Goal: Answer question/provide support

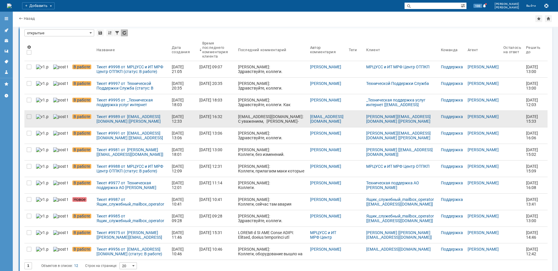
scroll to position [18, 0]
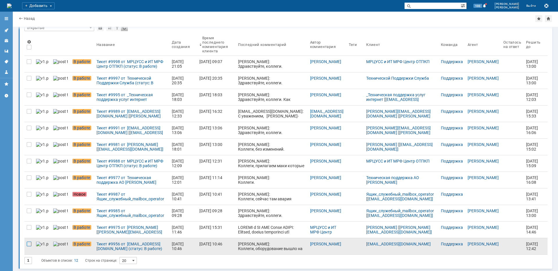
click at [27, 245] on div at bounding box center [29, 244] width 5 height 5
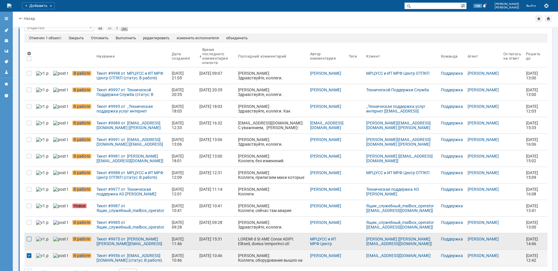
click at [30, 240] on div at bounding box center [29, 239] width 5 height 5
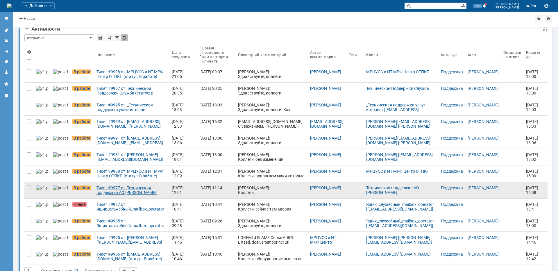
scroll to position [18, 0]
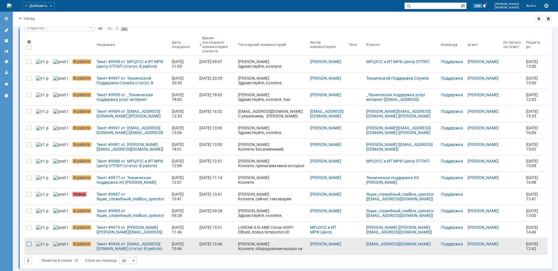
click at [29, 244] on div at bounding box center [29, 244] width 5 height 5
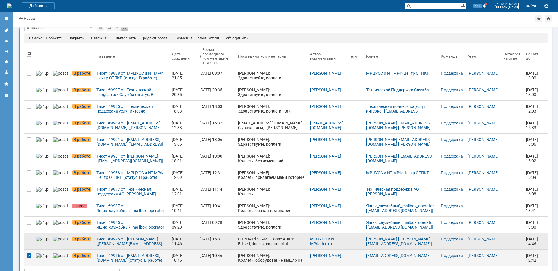
click at [28, 238] on div at bounding box center [29, 239] width 5 height 5
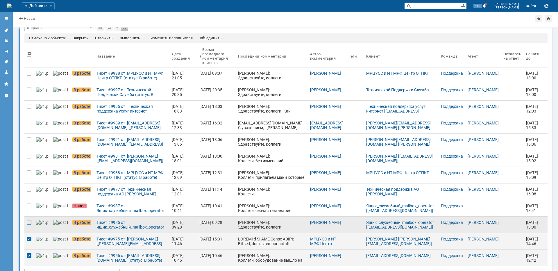
click at [28, 222] on div at bounding box center [29, 222] width 5 height 5
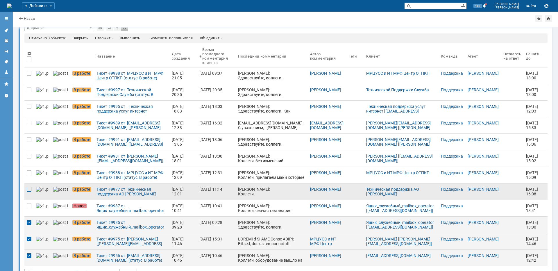
click at [30, 189] on div at bounding box center [29, 189] width 5 height 5
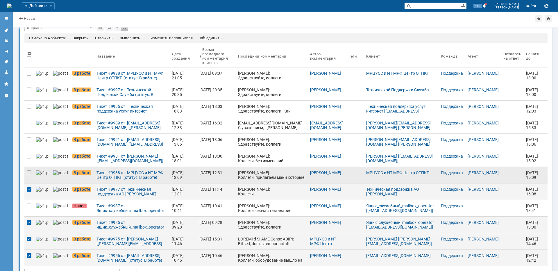
click at [31, 179] on div at bounding box center [28, 175] width 9 height 16
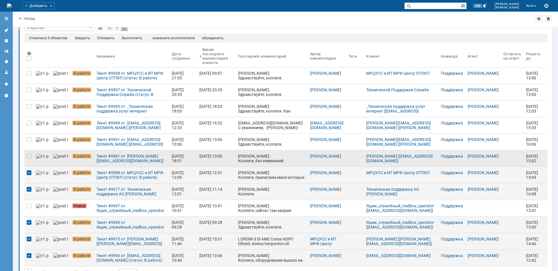
click at [33, 157] on div at bounding box center [28, 158] width 9 height 16
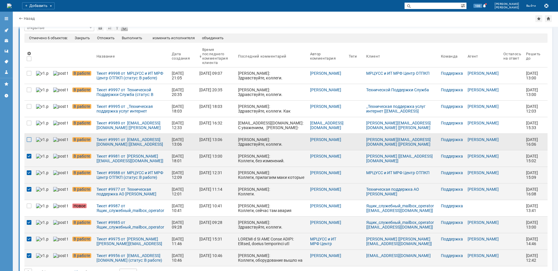
click at [30, 139] on div at bounding box center [29, 139] width 5 height 5
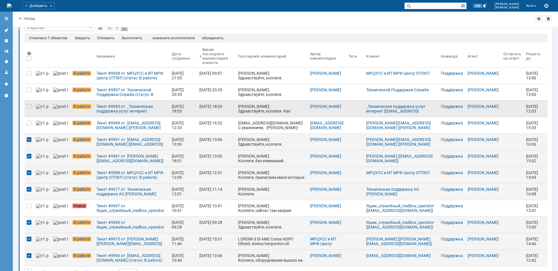
click at [33, 106] on div at bounding box center [28, 109] width 9 height 16
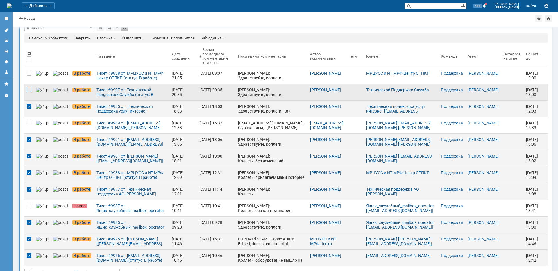
click at [30, 88] on div at bounding box center [29, 90] width 5 height 5
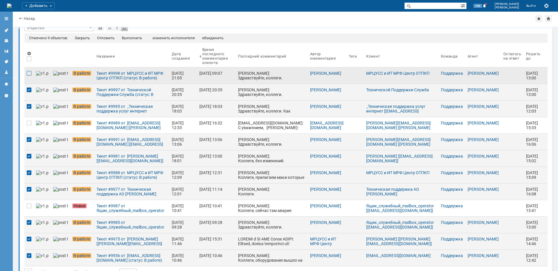
click at [31, 74] on div at bounding box center [29, 73] width 5 height 5
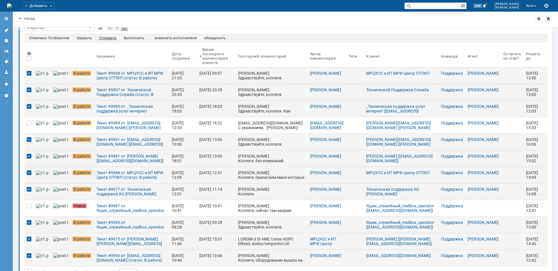
click at [114, 38] on div "Отложить" at bounding box center [107, 38] width 17 height 5
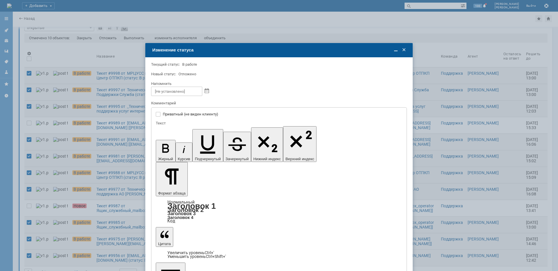
scroll to position [0, 0]
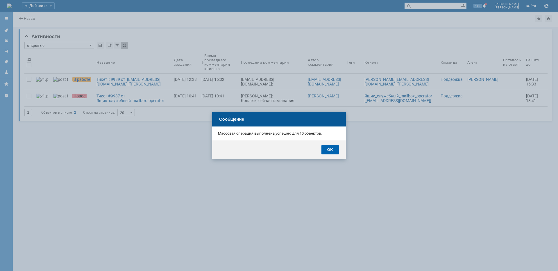
click at [334, 153] on div "OK" at bounding box center [330, 149] width 17 height 9
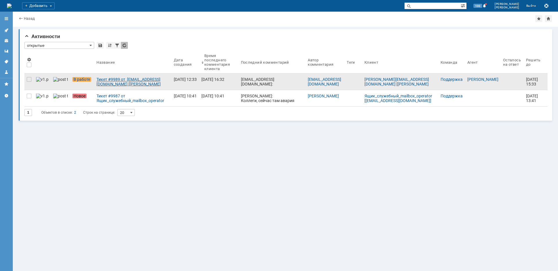
click at [108, 85] on div "Тикет #9989 от [EMAIL_ADDRESS][DOMAIN_NAME] [[PERSON_NAME][EMAIL_ADDRESS][DOMAI…" at bounding box center [133, 81] width 72 height 9
